Goal: Task Accomplishment & Management: Use online tool/utility

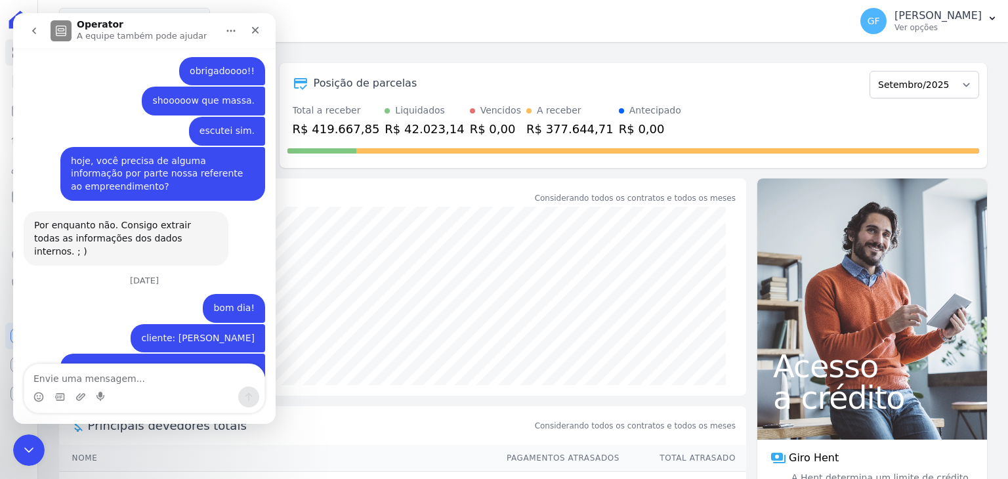
scroll to position [5912, 0]
click at [119, 372] on textarea "Envie uma mensagem..." at bounding box center [144, 375] width 240 height 22
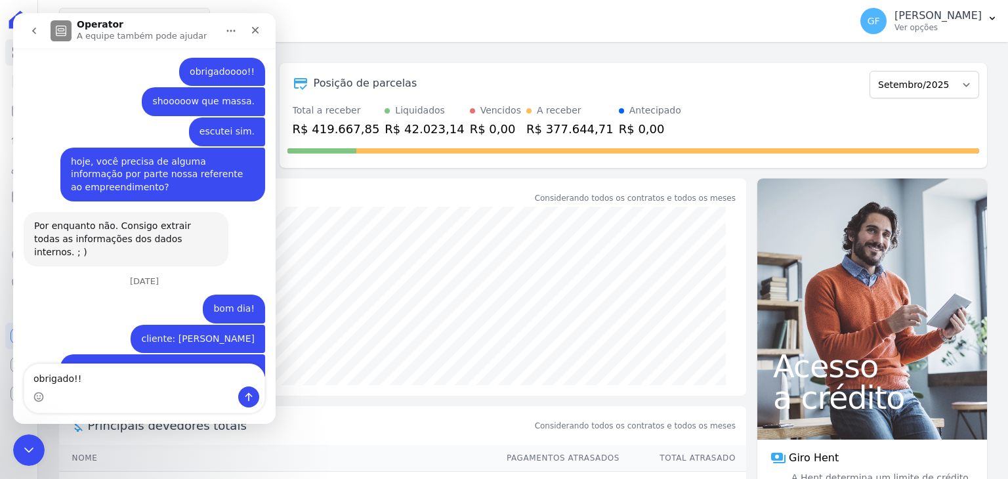
type textarea "obrigado!!!"
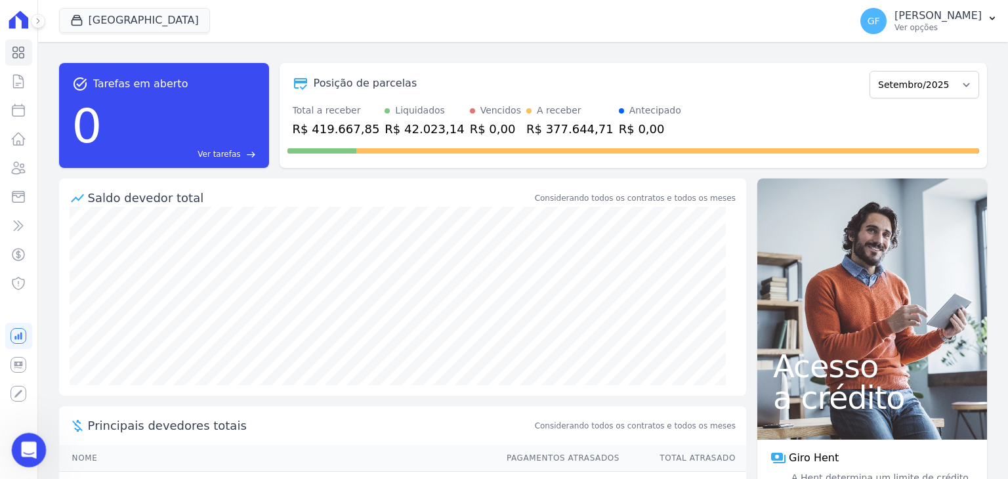
click at [14, 453] on div "Abertura do Messenger da Intercom" at bounding box center [26, 447] width 43 height 43
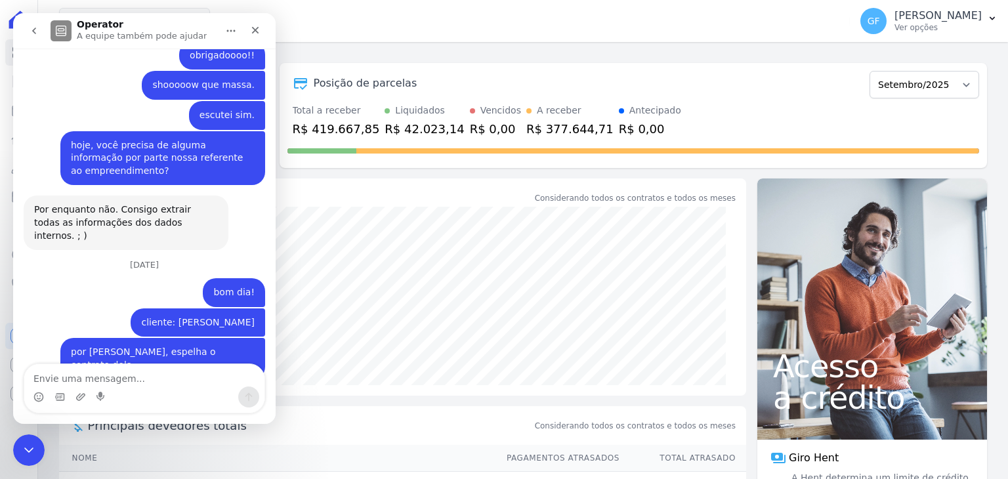
drag, startPoint x: 152, startPoint y: 182, endPoint x: 247, endPoint y: 185, distance: 95.2
click at [247, 308] on div "cliente: Ana Paula da Silva Alves Guilherme • Há 1h" at bounding box center [198, 322] width 134 height 29
click at [27, 452] on icon "Encerramento do Messenger da Intercom" at bounding box center [27, 448] width 16 height 16
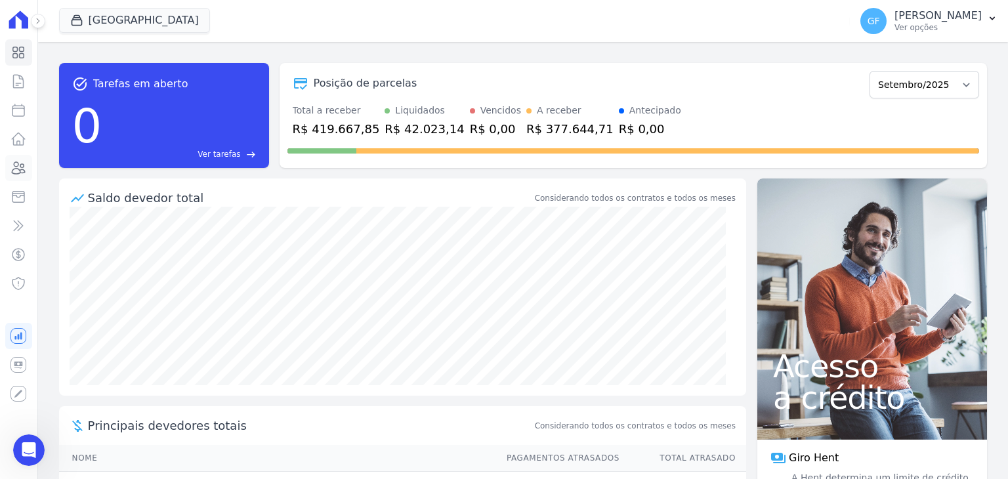
click at [21, 164] on icon at bounding box center [18, 168] width 13 height 12
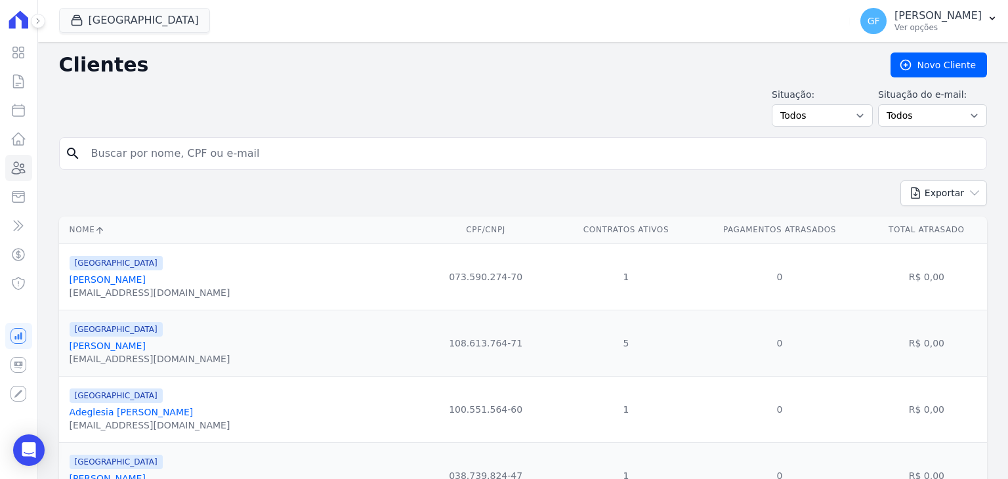
click at [192, 158] on input "search" at bounding box center [531, 153] width 897 height 26
paste input "[PERSON_NAME] [PERSON_NAME]"
type input "[PERSON_NAME] [PERSON_NAME]"
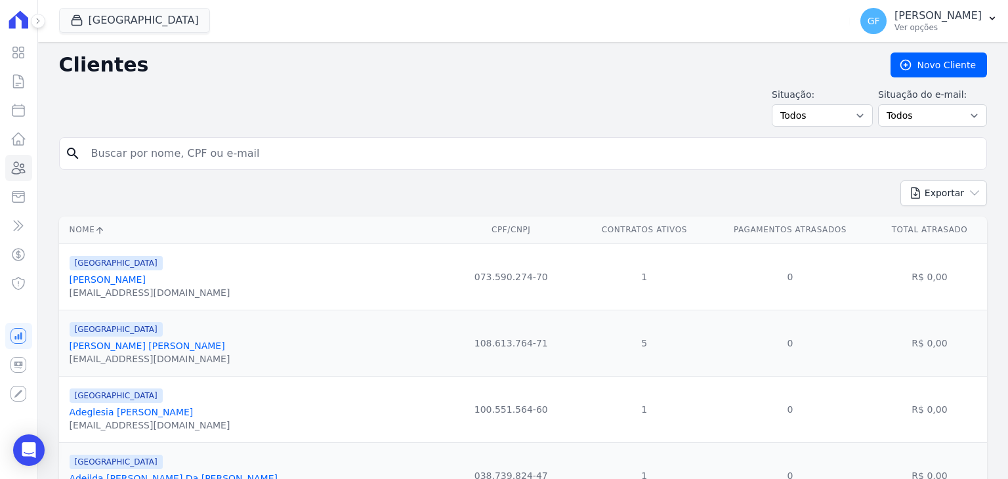
click at [184, 145] on input "search" at bounding box center [531, 153] width 897 height 26
paste input "[PERSON_NAME] [PERSON_NAME]"
type input "[PERSON_NAME] [PERSON_NAME]"
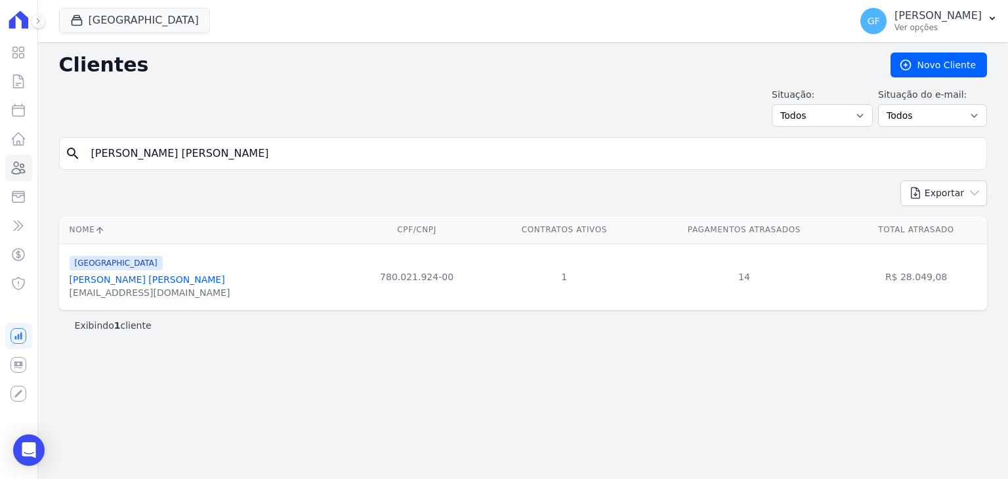
click at [144, 281] on link "[PERSON_NAME] [PERSON_NAME]" at bounding box center [147, 279] width 155 height 10
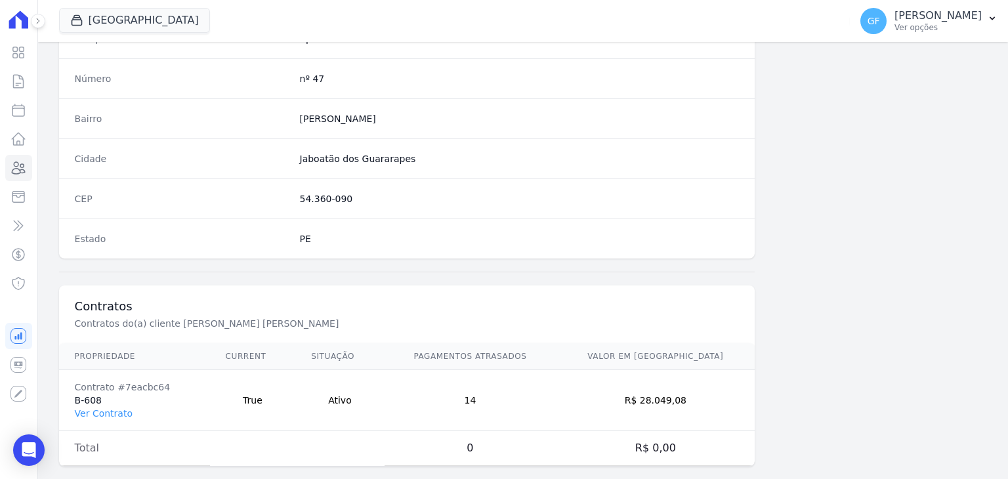
scroll to position [745, 0]
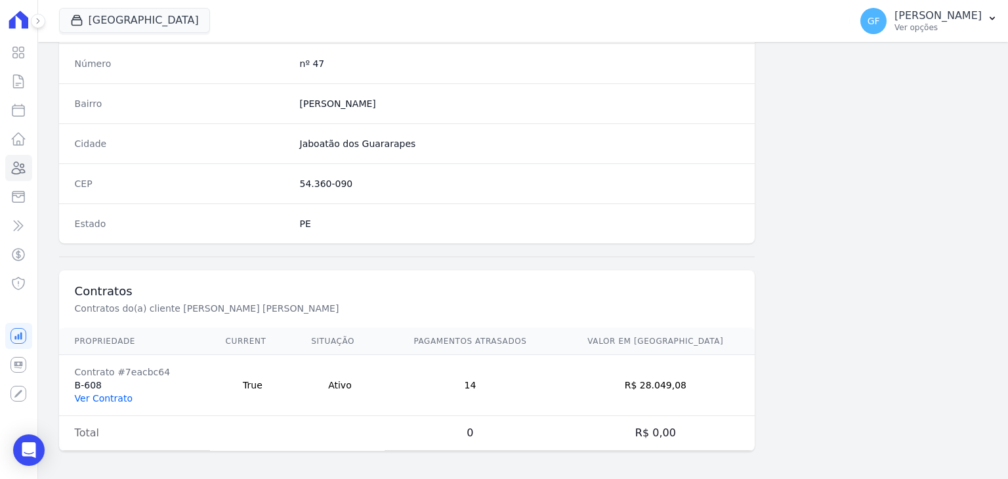
click at [107, 400] on link "Ver Contrato" at bounding box center [104, 398] width 58 height 10
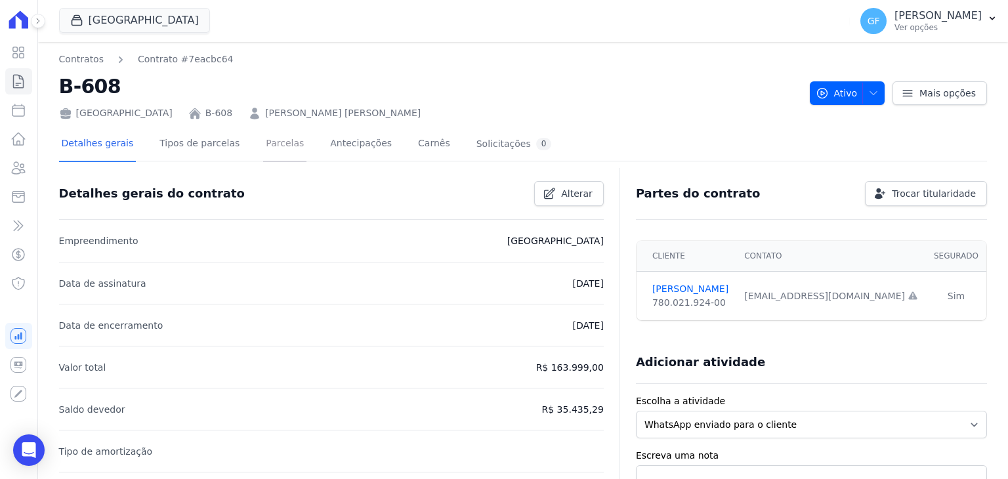
click at [263, 140] on link "Parcelas" at bounding box center [284, 144] width 43 height 35
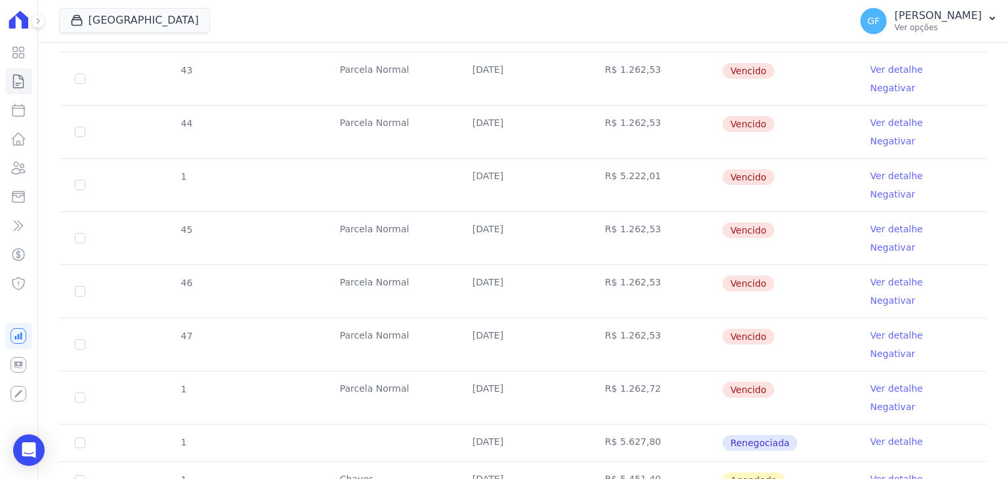
scroll to position [406, 0]
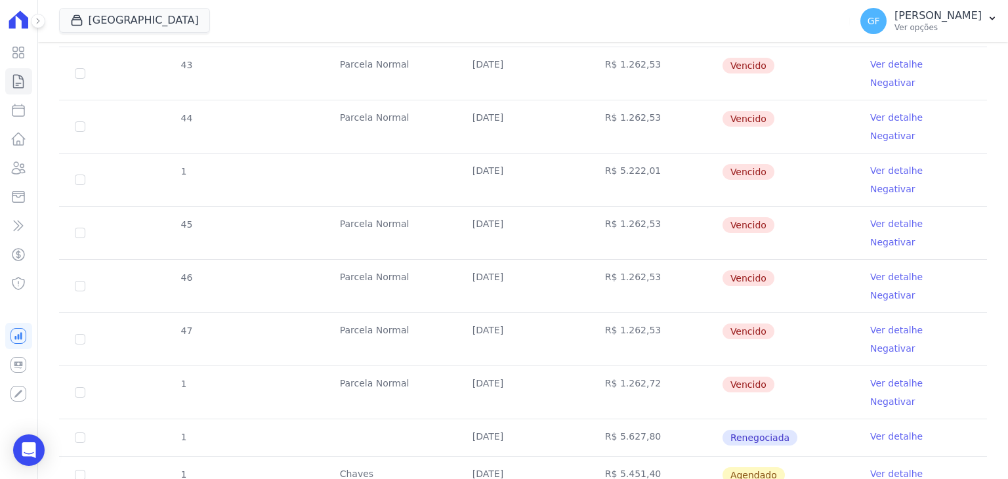
drag, startPoint x: 462, startPoint y: 347, endPoint x: 787, endPoint y: 354, distance: 324.8
click at [787, 456] on tr "1 [GEOGRAPHIC_DATA] [DATE] R$ 5.451,40 [GEOGRAPHIC_DATA] Ver detalhe" at bounding box center [523, 474] width 928 height 37
drag, startPoint x: 456, startPoint y: 312, endPoint x: 669, endPoint y: 312, distance: 213.2
click at [666, 419] on tr "1 [DATE] R$ 5.627,80 Renegociada Ver detalhe" at bounding box center [523, 437] width 928 height 37
click at [669, 419] on td "R$ 5.627,80" at bounding box center [655, 437] width 133 height 37
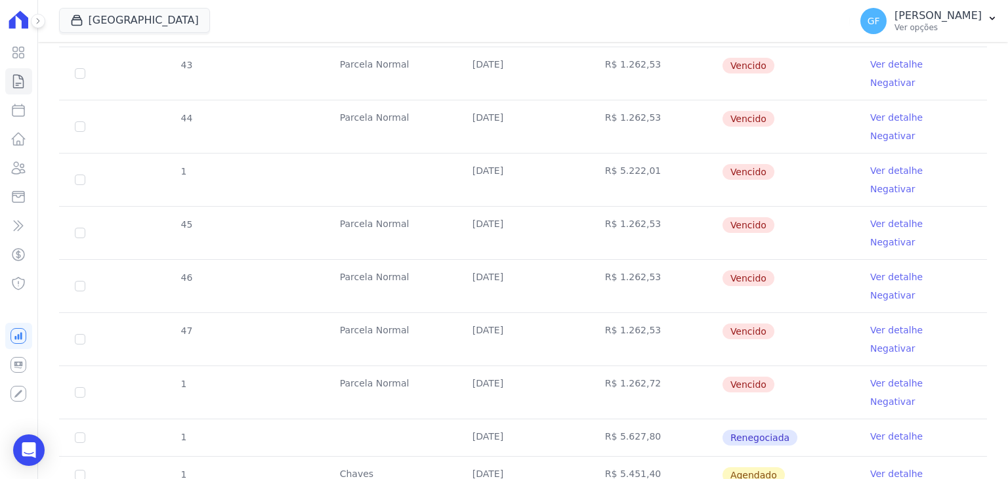
click at [880, 419] on td "Ver detalhe" at bounding box center [920, 437] width 133 height 37
click at [880, 430] on link "Ver detalhe" at bounding box center [896, 436] width 52 height 13
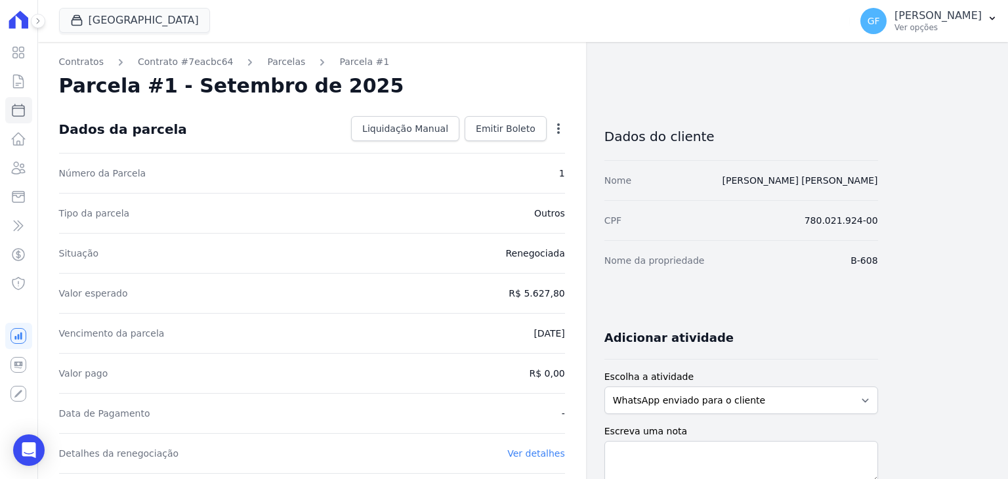
click at [527, 114] on div "Dados da parcela Liquidação Manual Liquidação Manual Data de Pagamento [DATE] […" at bounding box center [312, 129] width 506 height 47
click at [525, 123] on span "Emitir Boleto" at bounding box center [506, 128] width 60 height 13
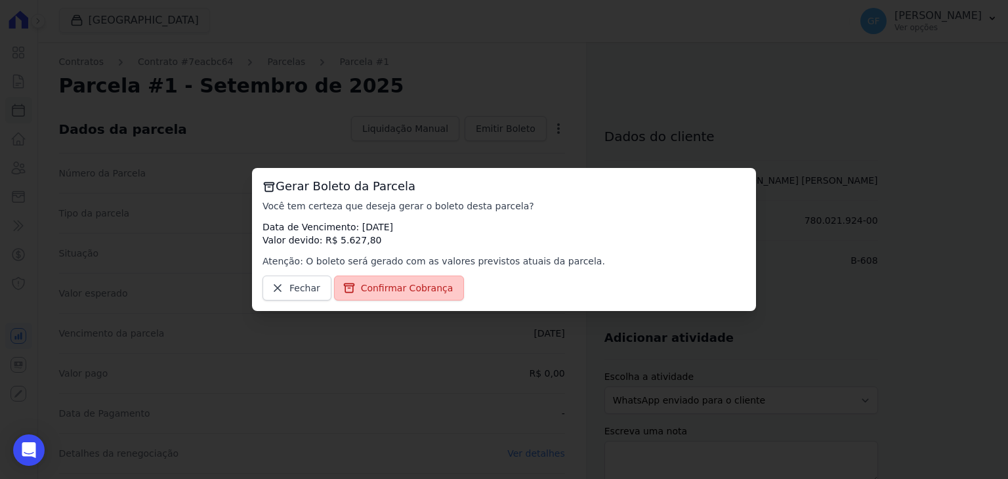
click at [407, 285] on span "Confirmar Cobrança" at bounding box center [407, 287] width 93 height 13
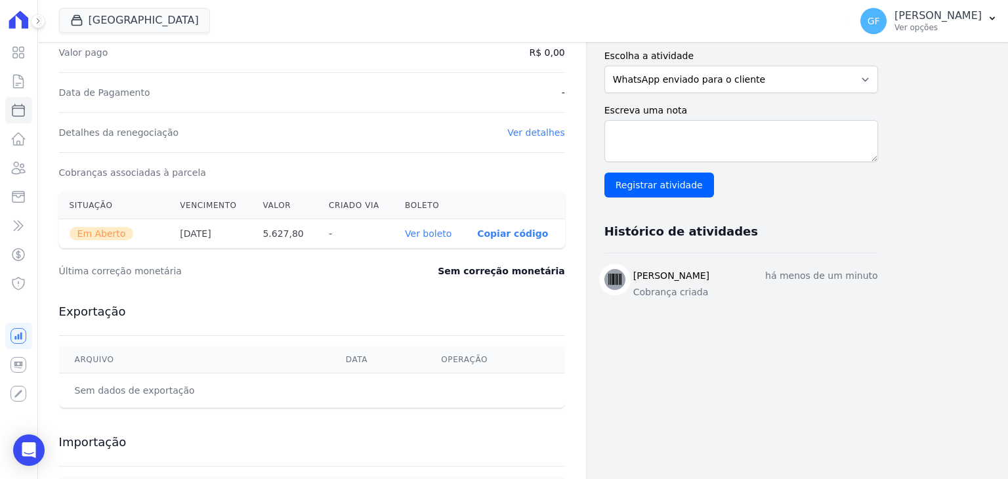
scroll to position [328, 0]
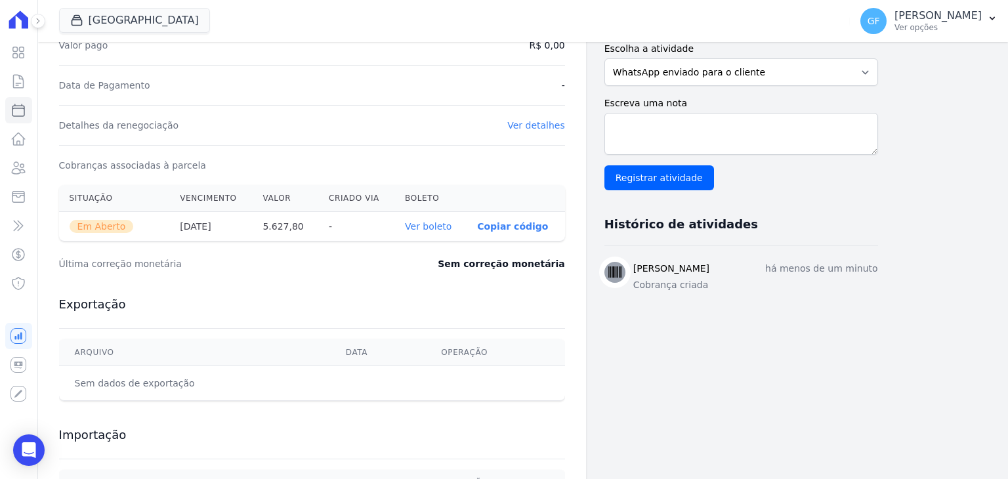
click at [419, 224] on link "Ver boleto" at bounding box center [428, 226] width 47 height 10
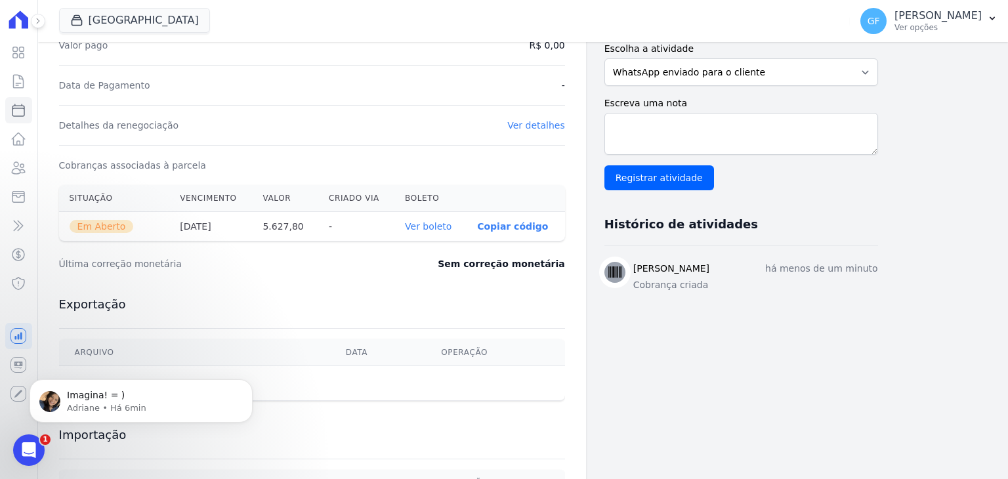
scroll to position [0, 0]
